Goal: Task Accomplishment & Management: Manage account settings

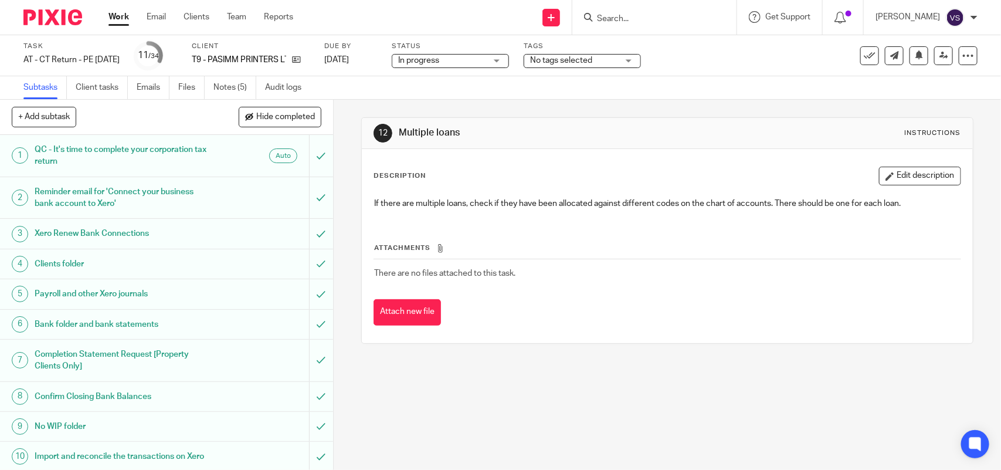
click at [660, 19] on input "Search" at bounding box center [649, 19] width 106 height 11
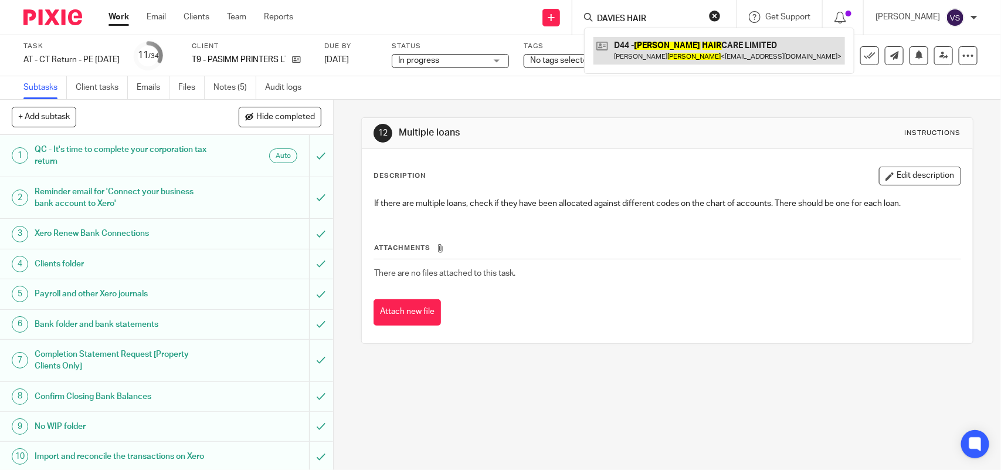
type input "DAVIES HAIR"
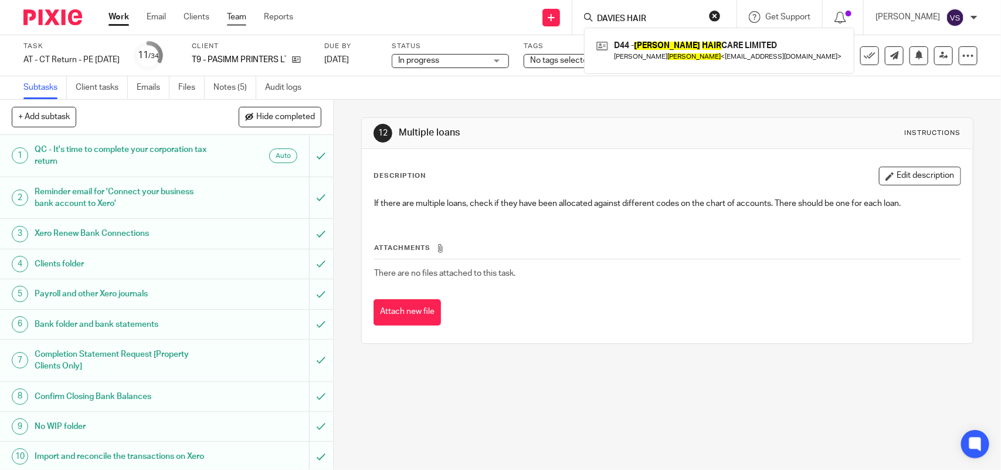
click at [245, 12] on link "Team" at bounding box center [236, 17] width 19 height 12
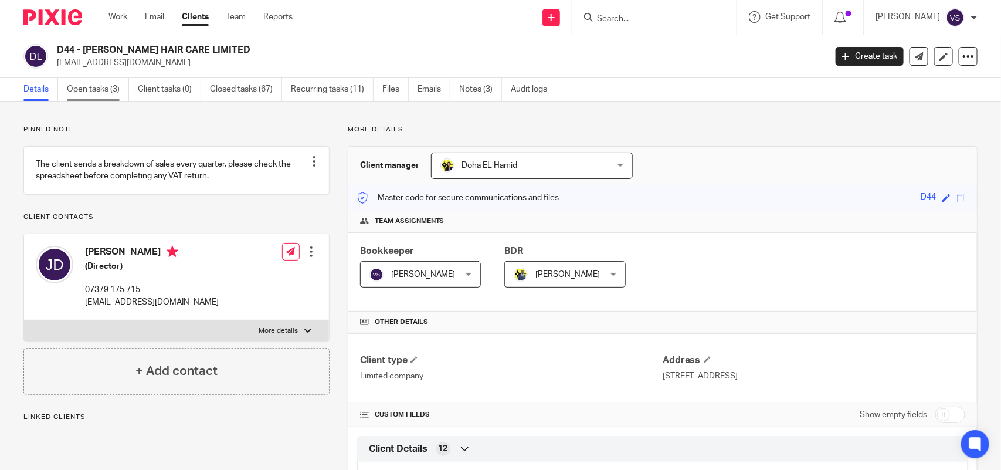
click at [94, 86] on link "Open tasks (3)" at bounding box center [98, 89] width 62 height 23
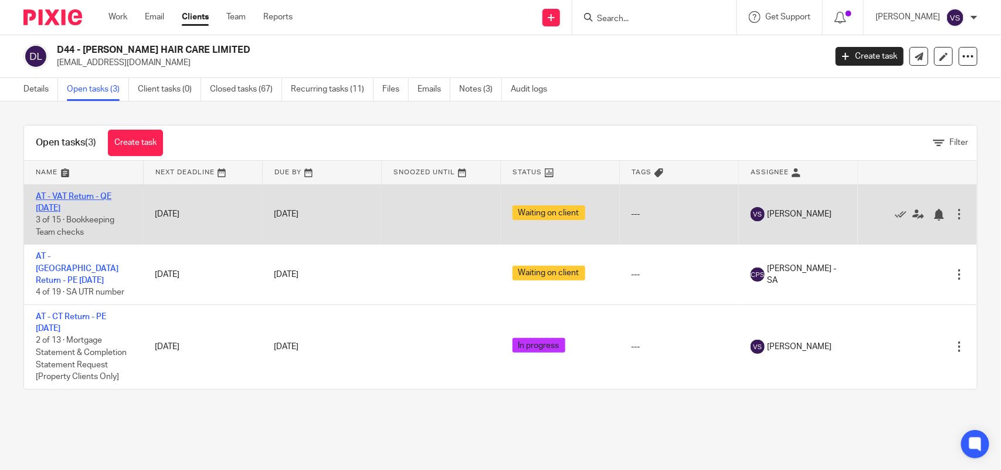
click at [96, 195] on link "AT - VAT Return - QE [DATE]" at bounding box center [74, 202] width 76 height 20
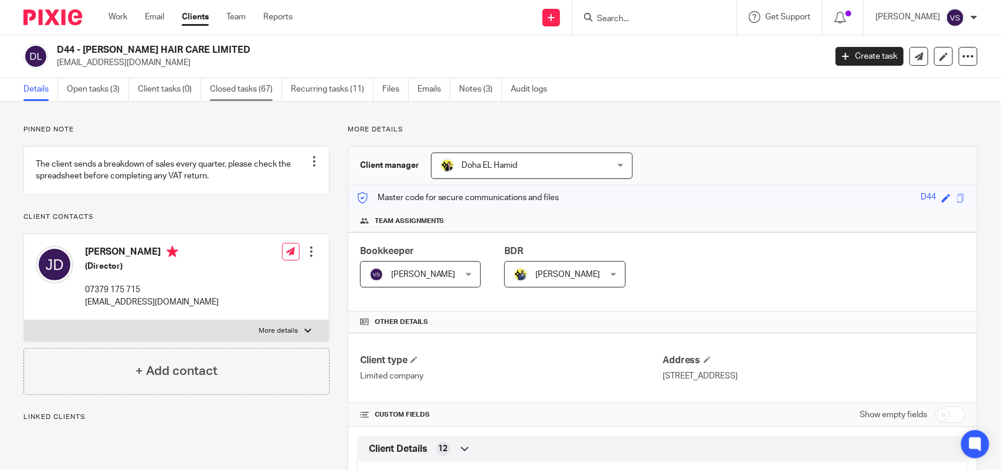
click at [266, 88] on link "Closed tasks (67)" at bounding box center [246, 89] width 72 height 23
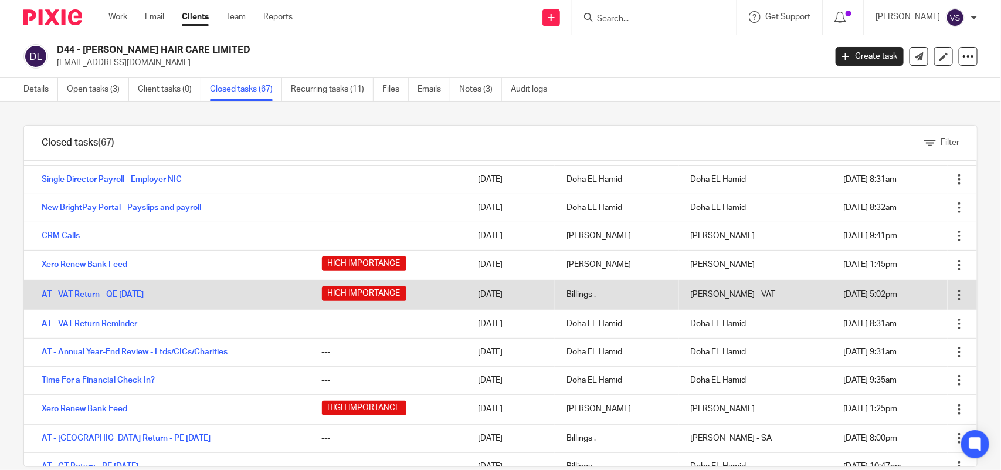
scroll to position [366, 0]
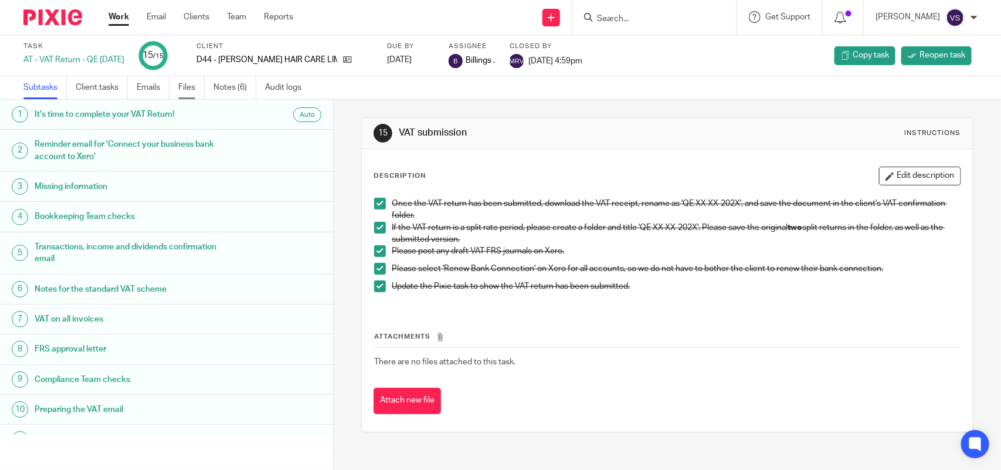
click at [201, 88] on link "Files" at bounding box center [191, 87] width 26 height 23
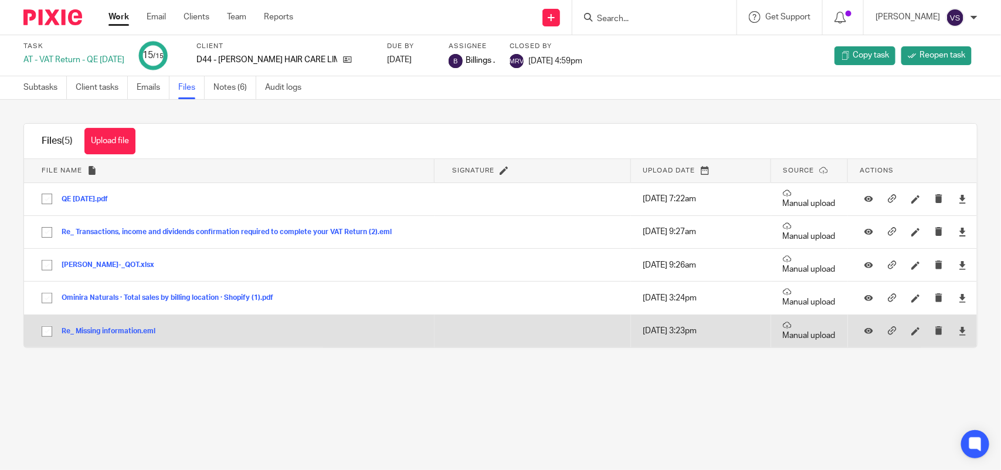
click at [122, 329] on button "Re_ Missing information.eml" at bounding box center [113, 331] width 103 height 8
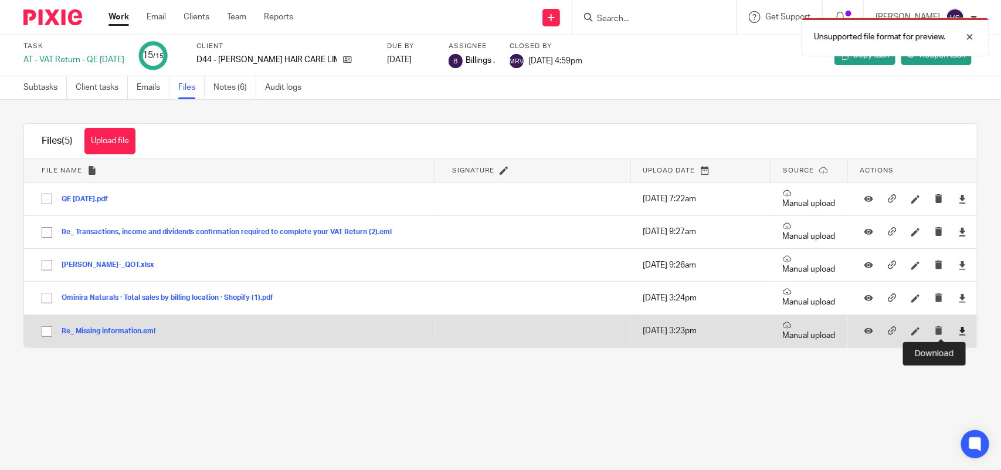
click at [958, 331] on icon at bounding box center [962, 331] width 9 height 9
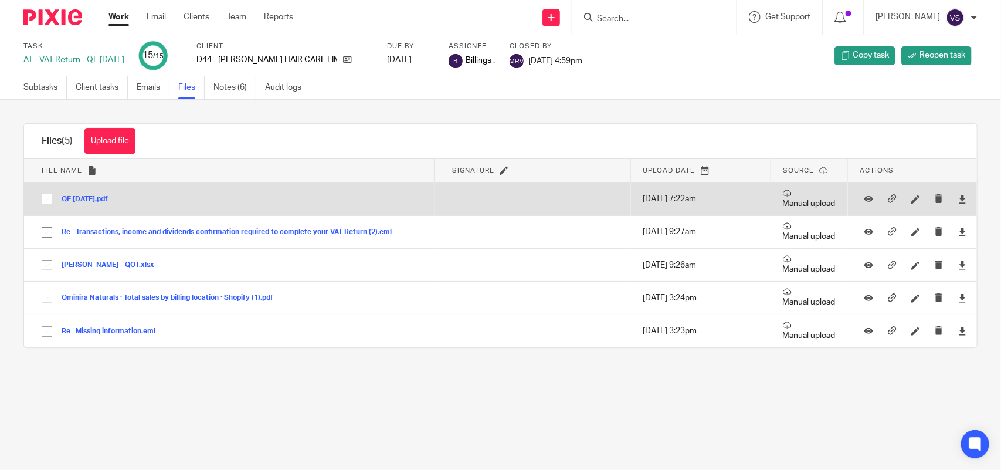
click at [86, 201] on button "QE 31-05-2025.pdf" at bounding box center [89, 199] width 55 height 8
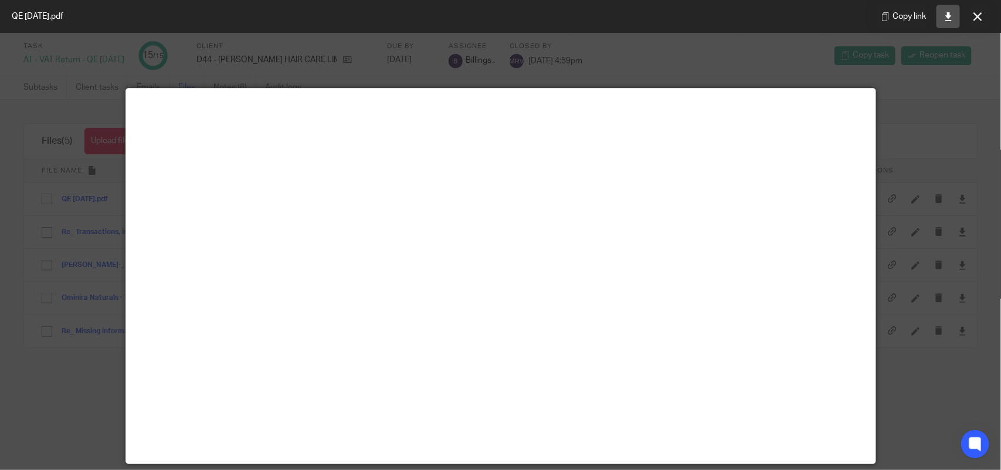
click at [948, 16] on icon at bounding box center [948, 16] width 9 height 9
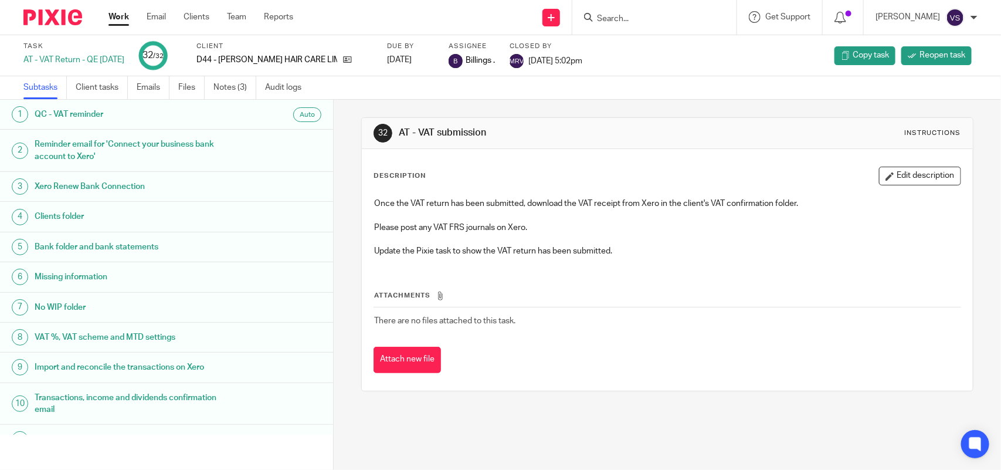
click at [674, 135] on h1 "AT - VAT submission" at bounding box center [546, 133] width 294 height 12
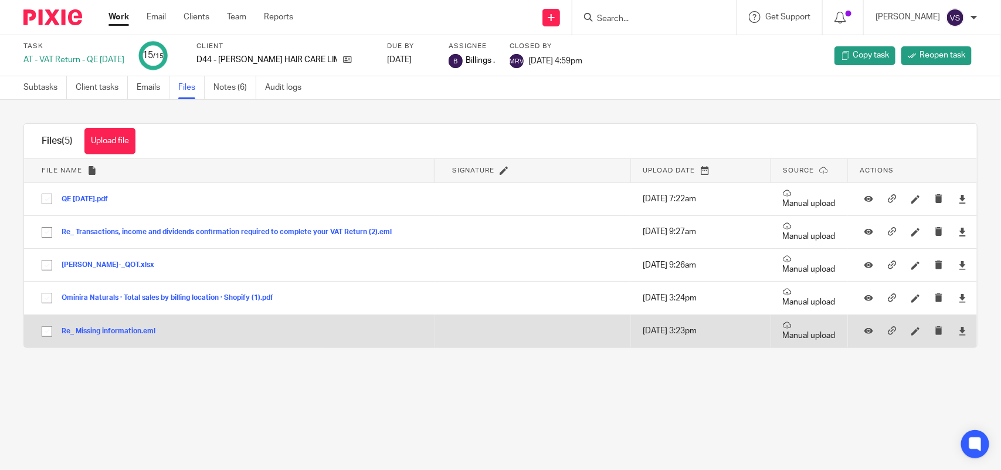
click at [123, 333] on button "Re_ Missing information.eml" at bounding box center [113, 331] width 103 height 8
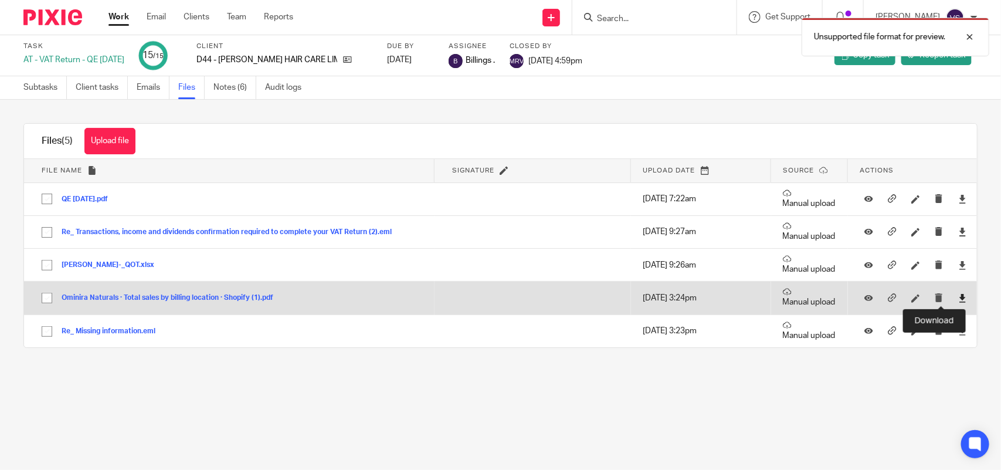
click at [958, 300] on icon at bounding box center [962, 298] width 9 height 9
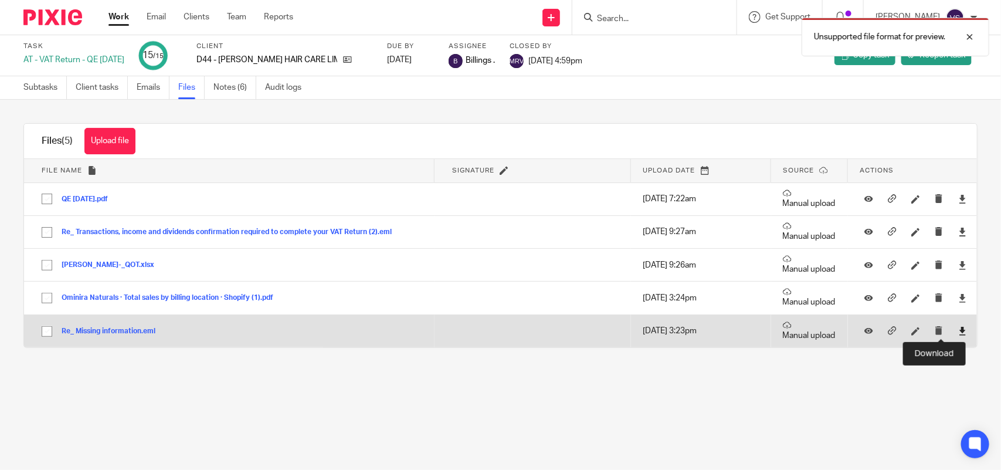
click at [958, 332] on icon at bounding box center [962, 331] width 9 height 9
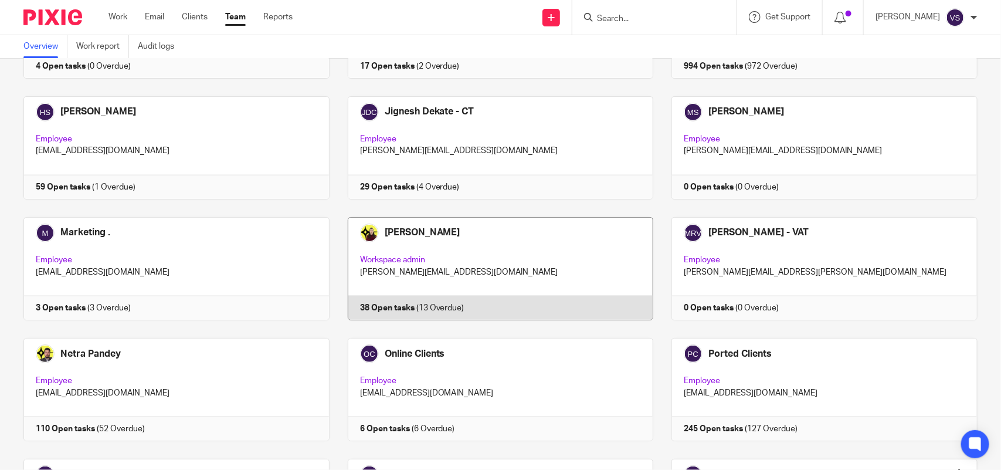
scroll to position [771, 0]
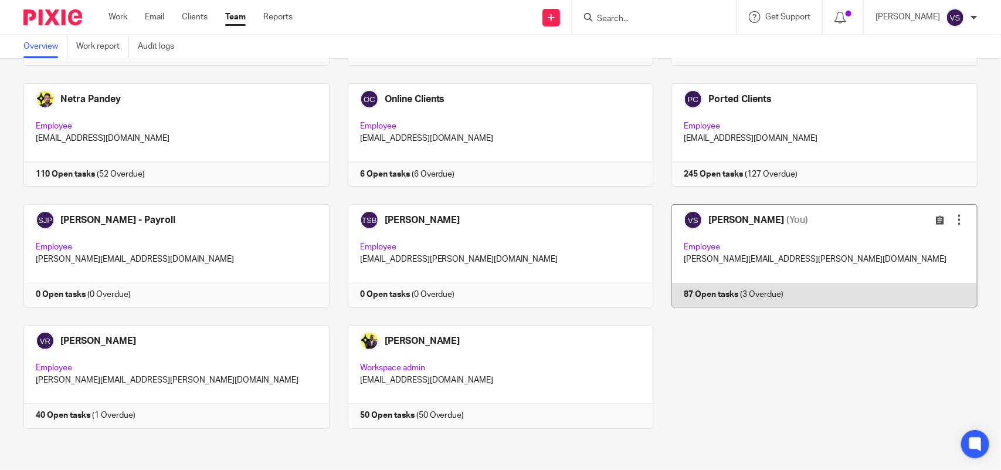
click at [805, 237] on link at bounding box center [815, 255] width 324 height 103
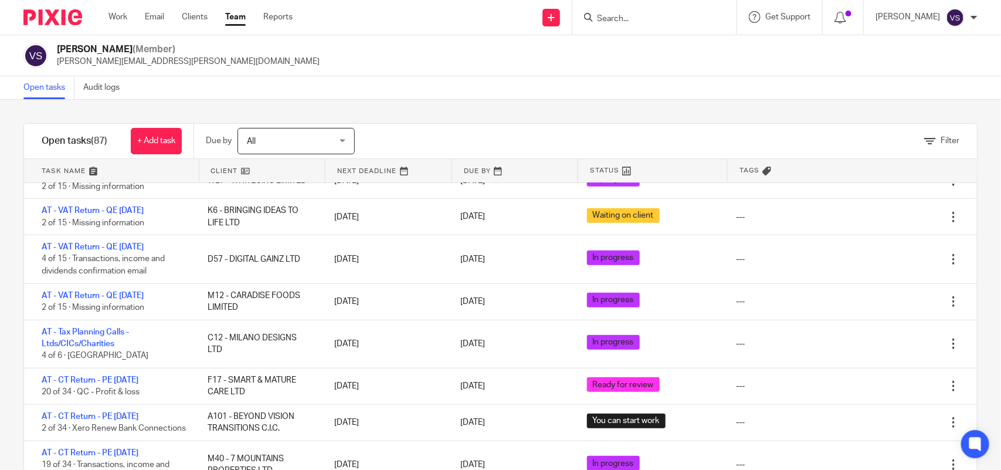
scroll to position [440, 0]
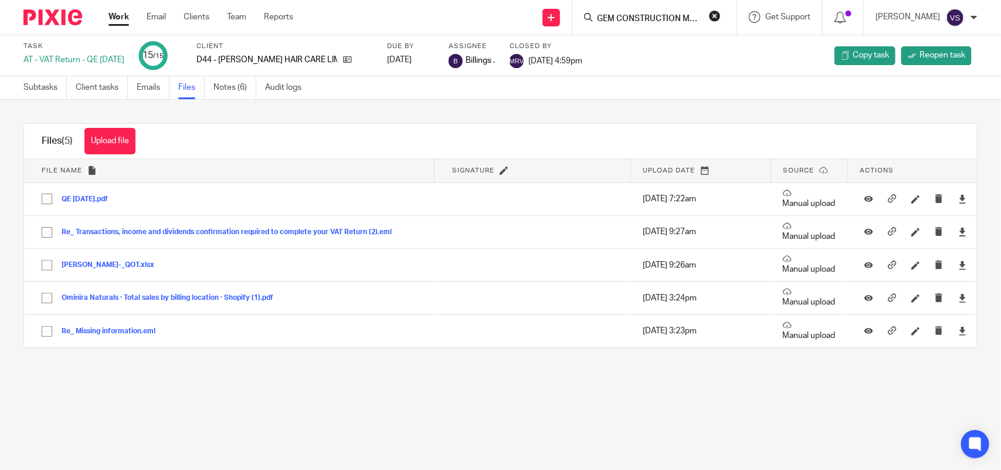
scroll to position [0, 55]
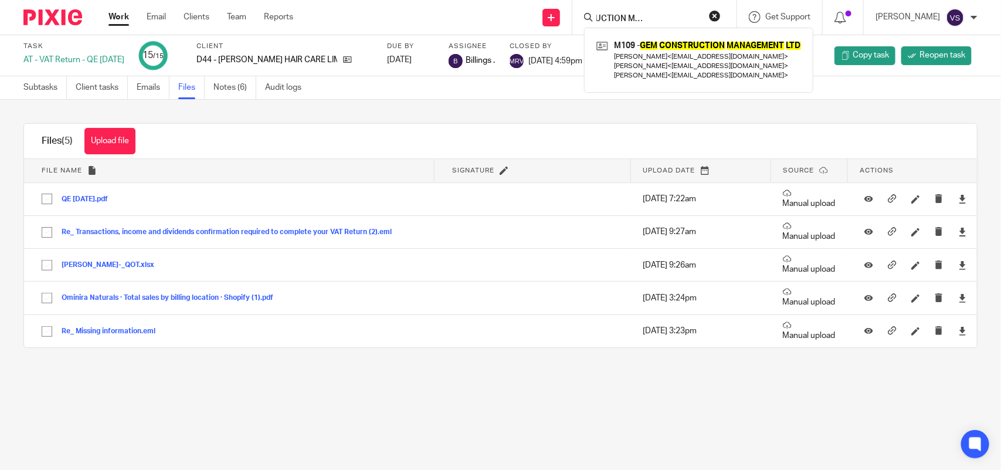
type input "GEM CONSTRUCTION MANAGEMENT LTD"
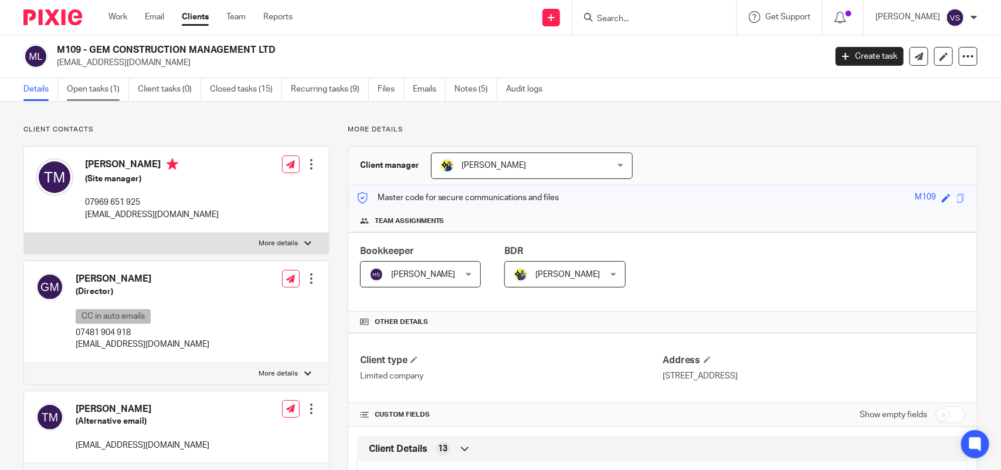
click at [76, 91] on link "Open tasks (1)" at bounding box center [98, 89] width 62 height 23
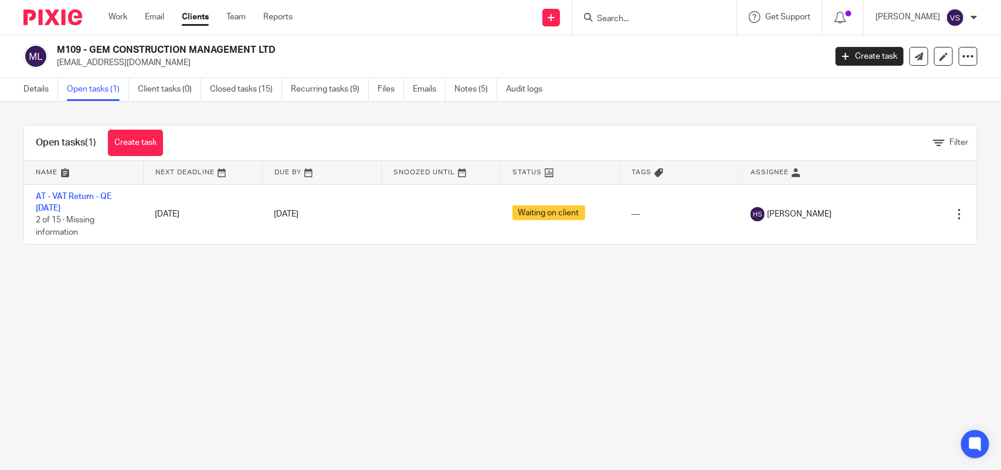
click at [659, 18] on input "Search" at bounding box center [649, 19] width 106 height 11
paste input "CHARISMA CONCEPTS LTD"
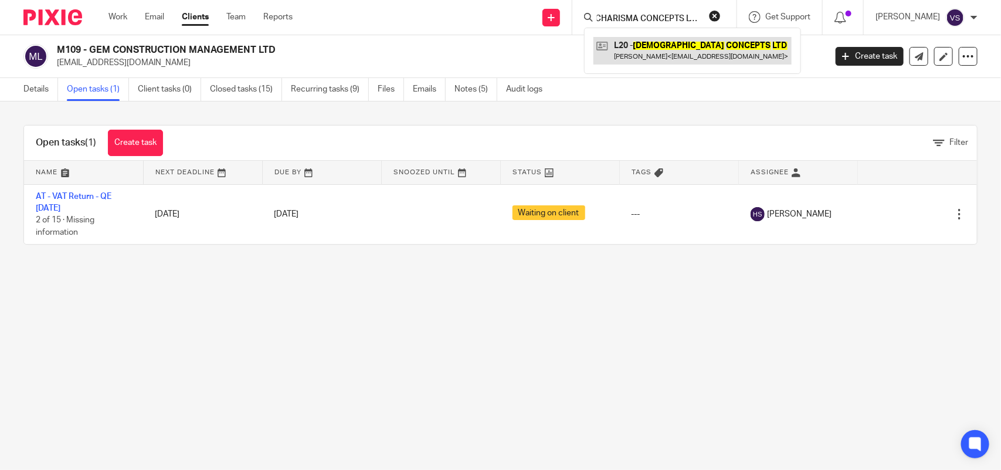
type input "CHARISMA CONCEPTS LTD"
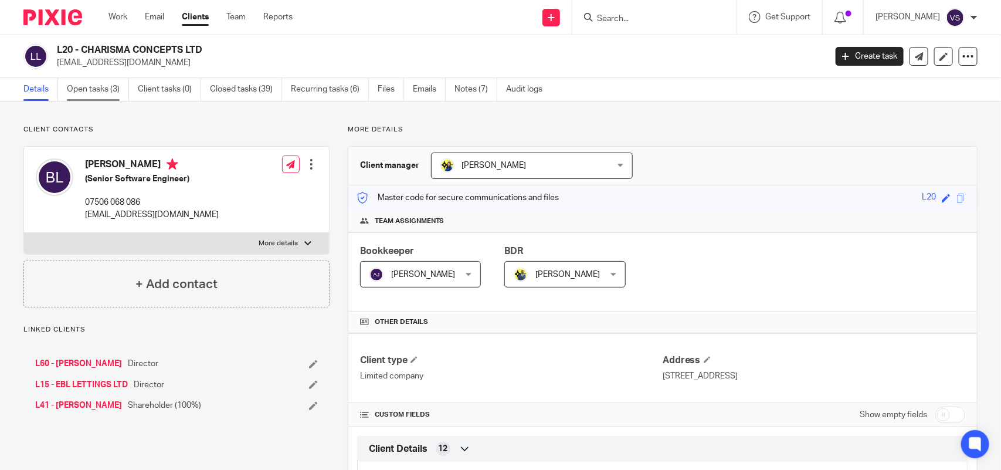
click at [96, 87] on link "Open tasks (3)" at bounding box center [98, 89] width 62 height 23
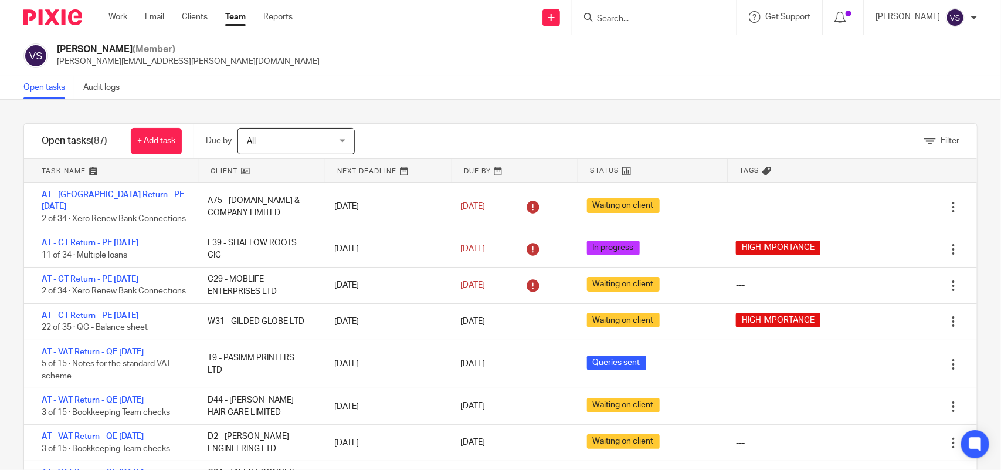
scroll to position [440, 0]
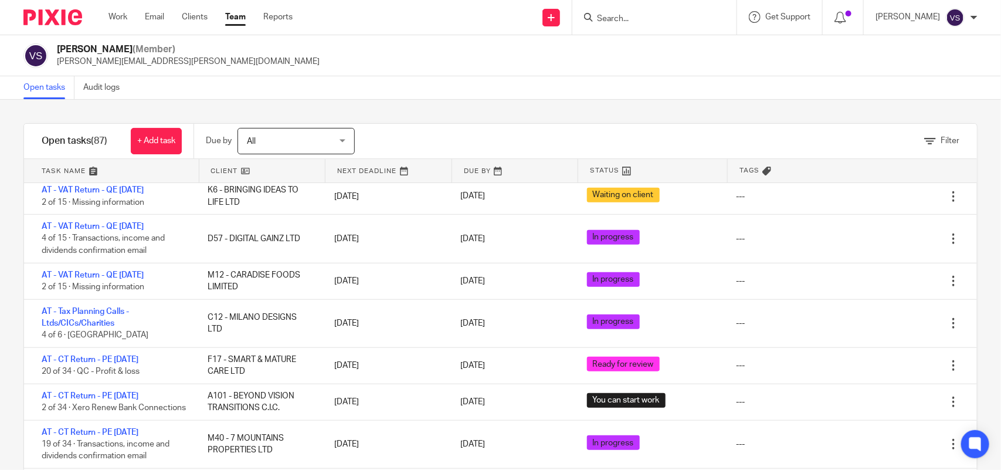
click at [612, 22] on input "Search" at bounding box center [649, 19] width 106 height 11
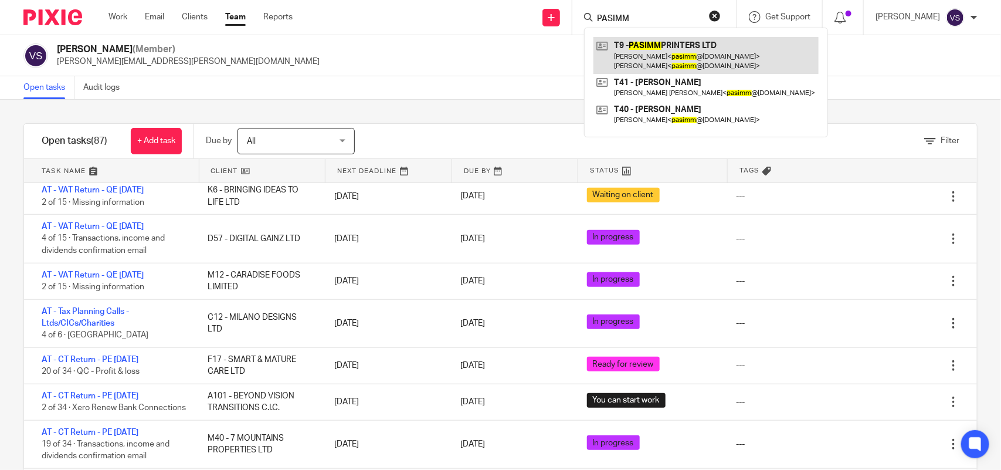
type input "PASIMM"
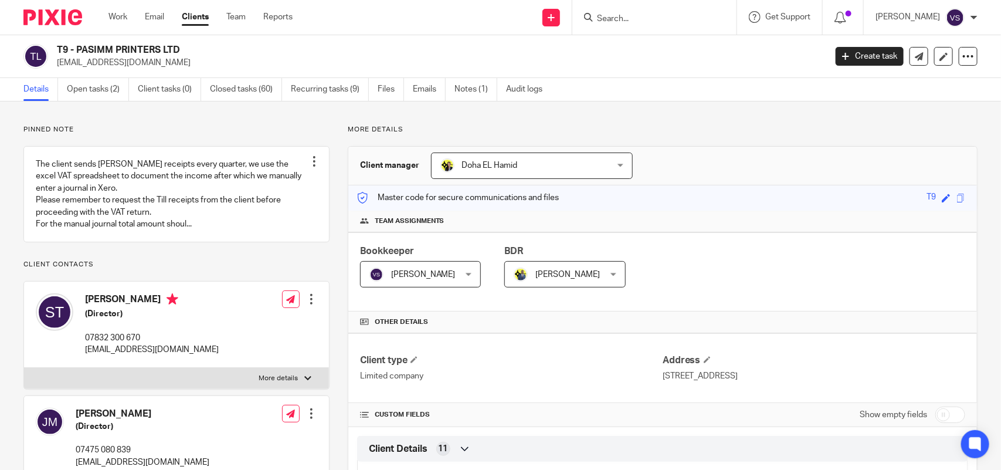
click at [110, 98] on link "Open tasks (2)" at bounding box center [98, 89] width 62 height 23
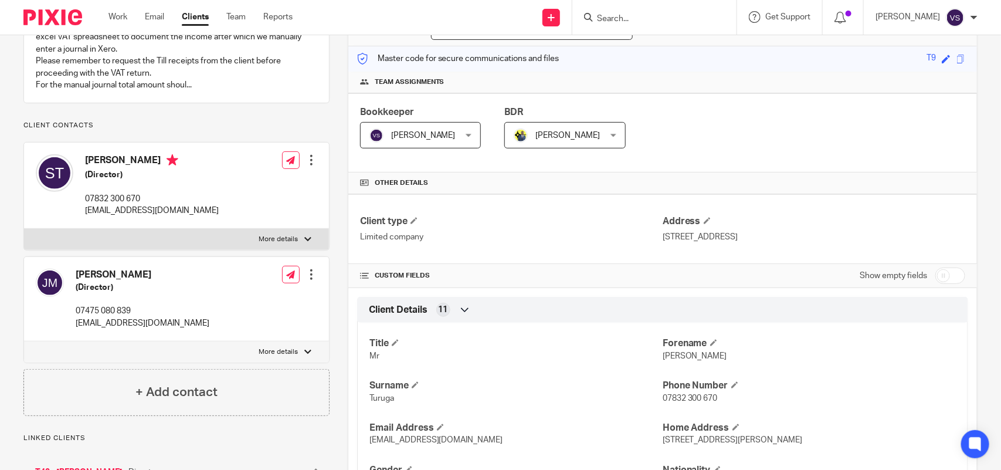
scroll to position [147, 0]
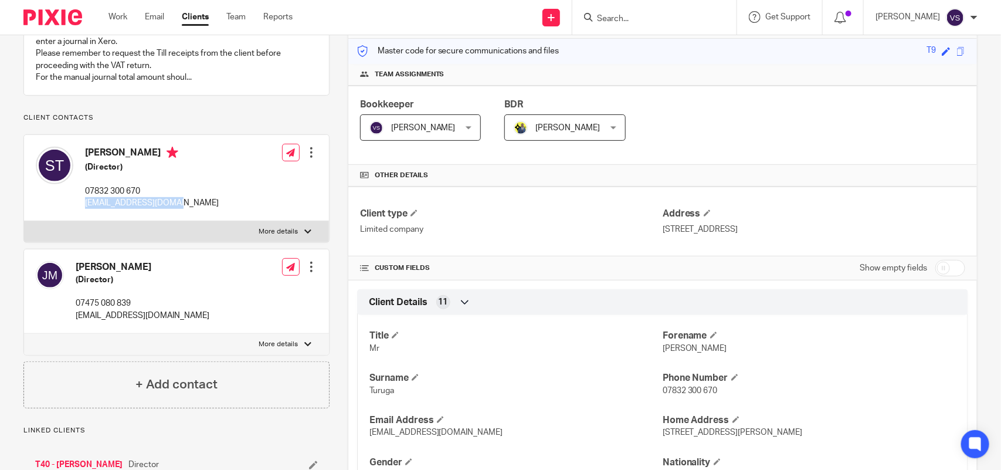
drag, startPoint x: 85, startPoint y: 218, endPoint x: 230, endPoint y: 216, distance: 144.9
click at [186, 221] on div "[PERSON_NAME] (Director) 07832 300 670 [EMAIL_ADDRESS][DOMAIN_NAME] Edit contac…" at bounding box center [176, 178] width 305 height 86
copy p "[EMAIL_ADDRESS][DOMAIN_NAME]"
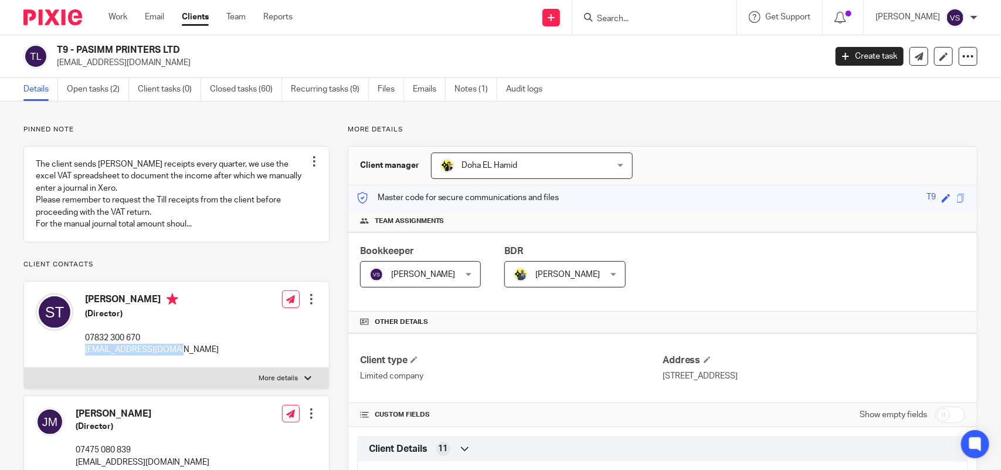
drag, startPoint x: 57, startPoint y: 47, endPoint x: 206, endPoint y: 50, distance: 148.4
click at [206, 50] on h2 "T9 - PASIMM PRINTERS LTD" at bounding box center [361, 50] width 609 height 12
copy h2 "T9 - PASIMM PRINTERS LTD"
